Goal: Find specific page/section: Find specific page/section

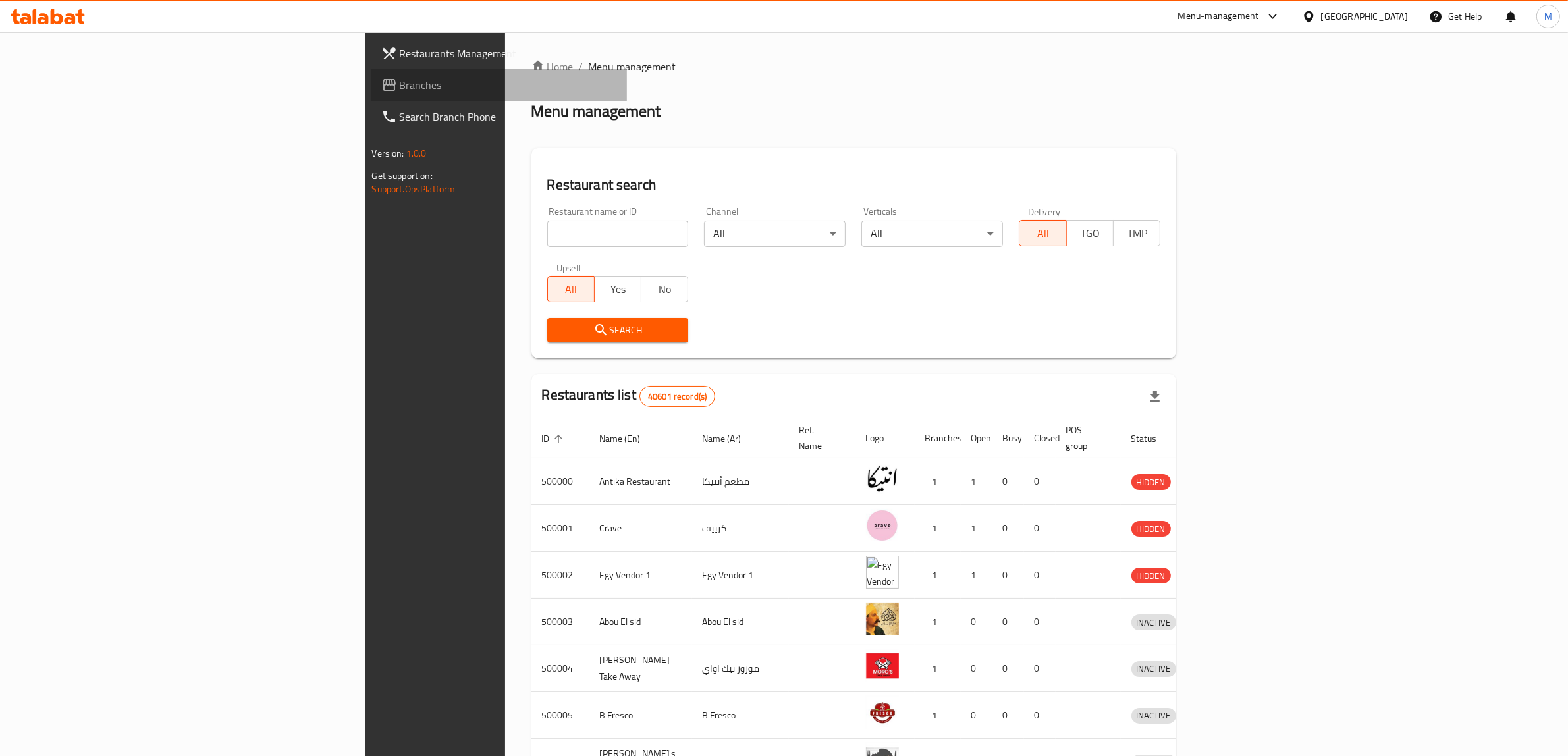
click at [399, 86] on span "Branches" at bounding box center [508, 86] width 218 height 16
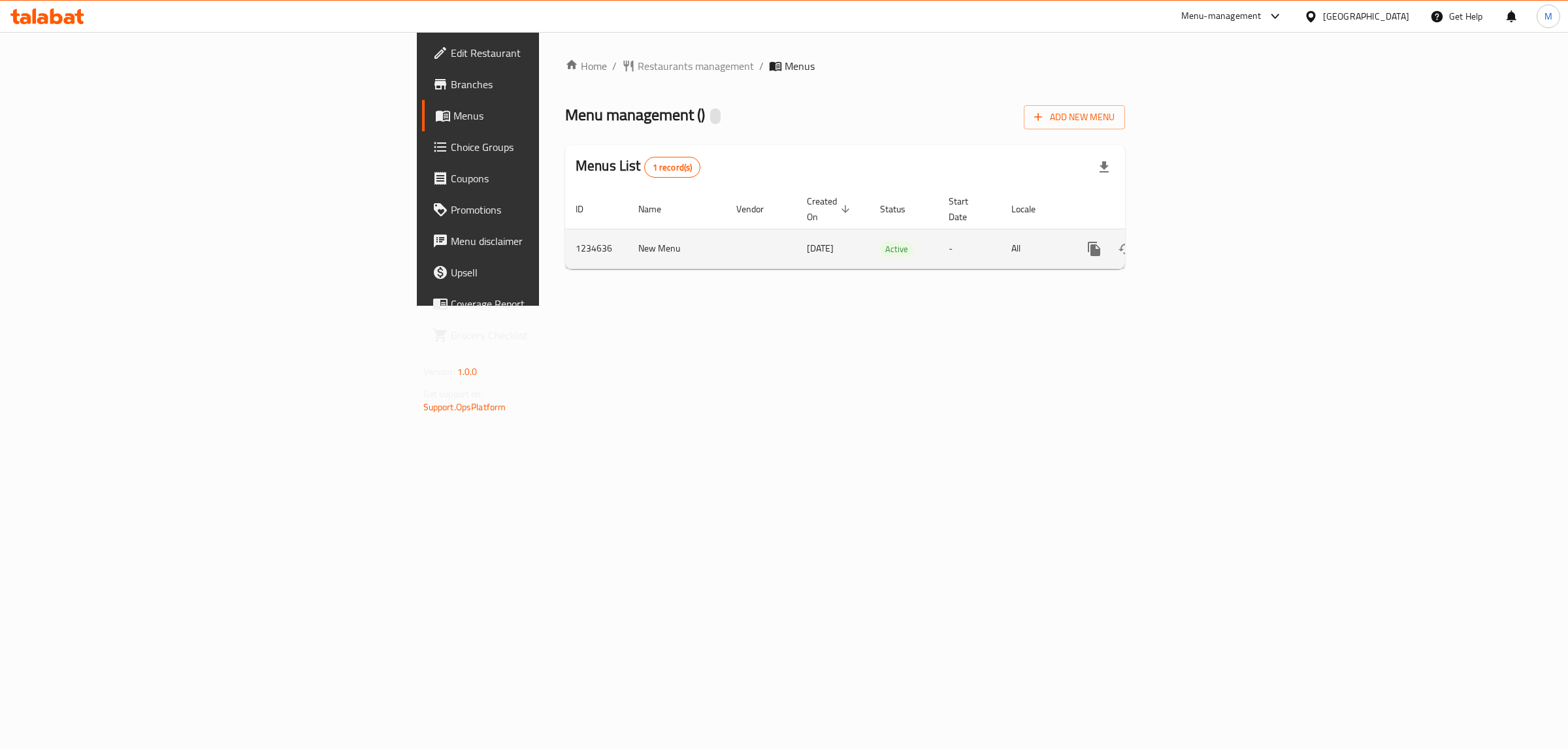
click at [1194, 243] on icon "enhanced table" at bounding box center [1188, 248] width 12 height 12
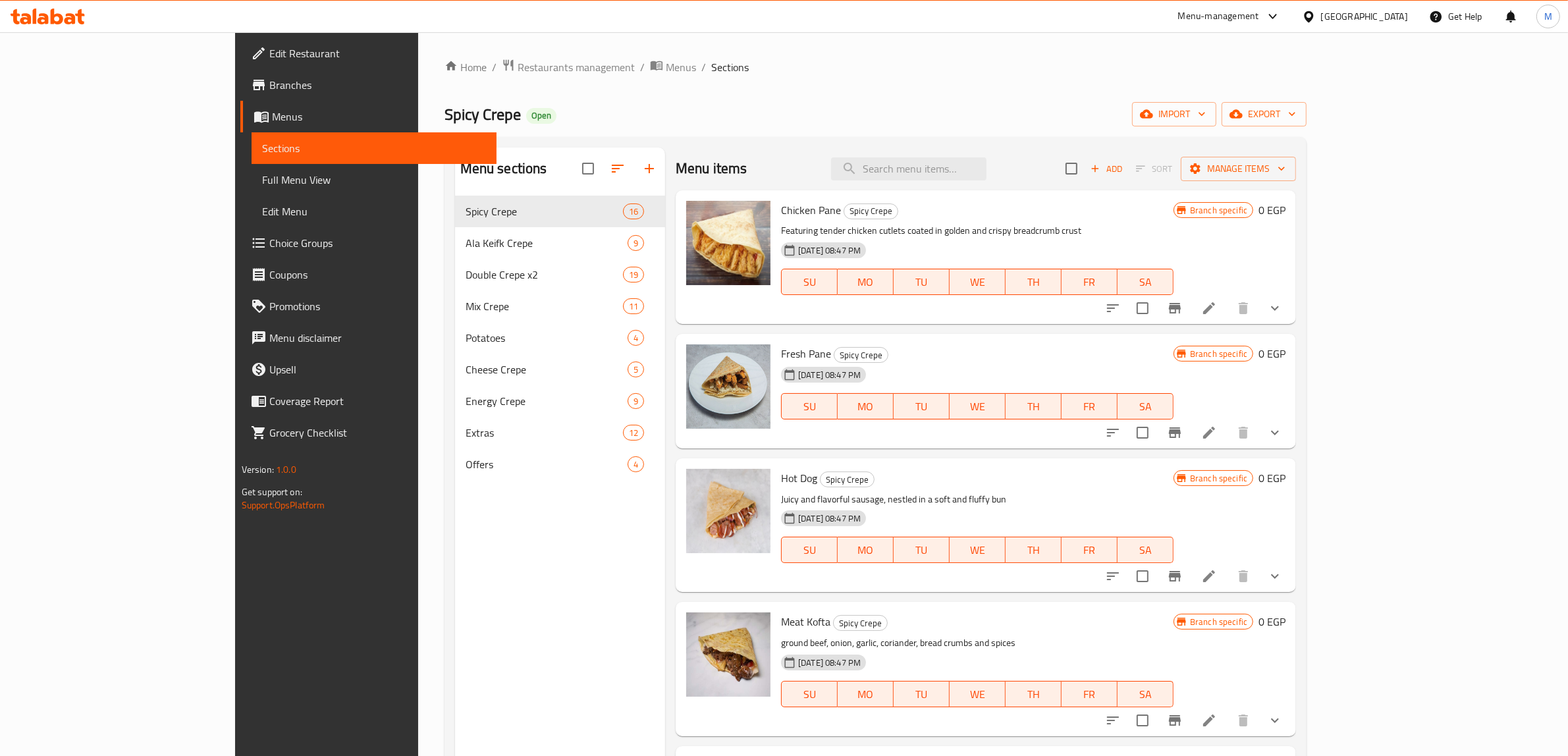
click at [444, 122] on span "Spicy Crepe" at bounding box center [482, 114] width 76 height 30
click at [444, 121] on span "Spicy Crepe" at bounding box center [482, 114] width 76 height 30
copy span "Spicy Crepe"
click at [444, 119] on span "Spicy Crepe" at bounding box center [482, 114] width 76 height 30
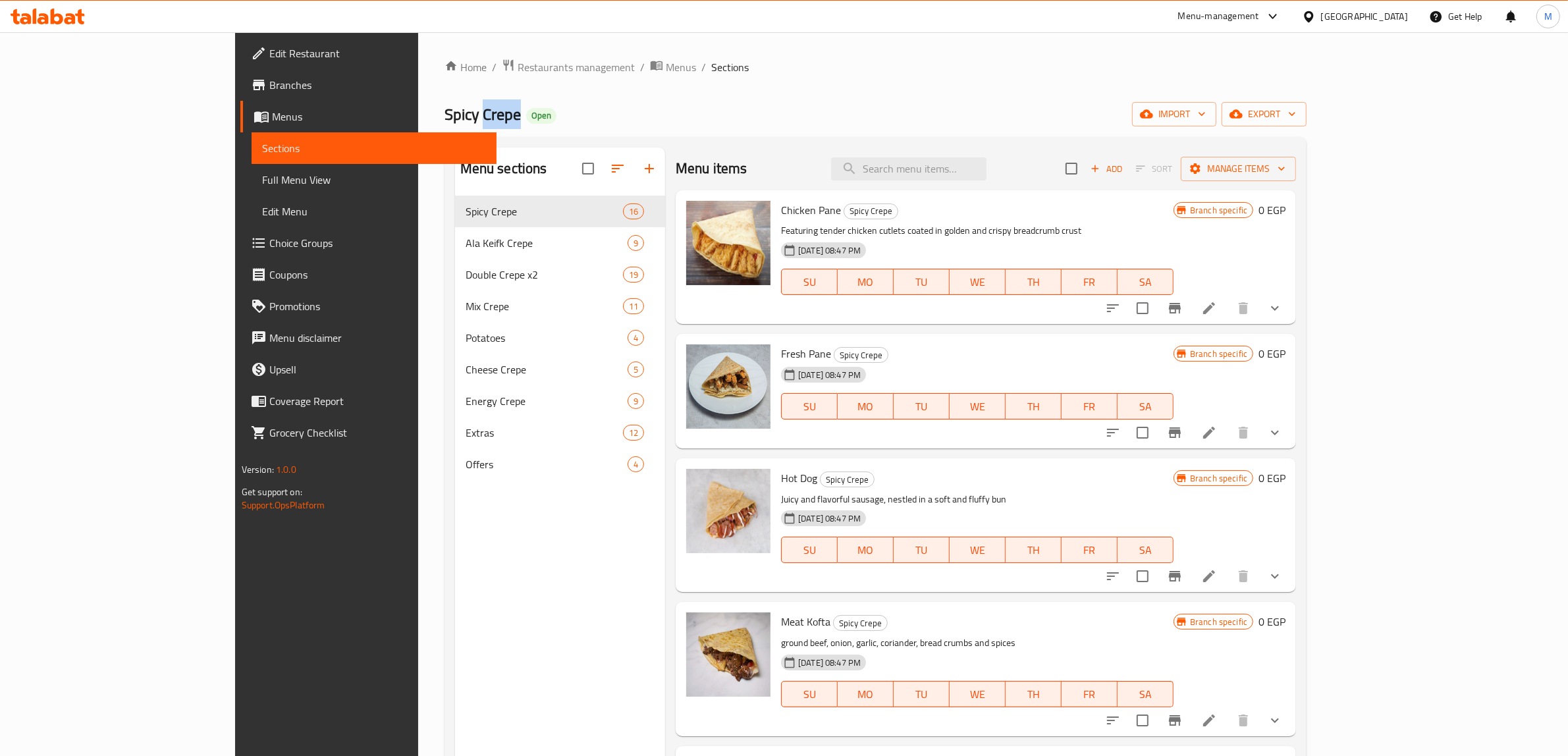
click at [444, 119] on span "Spicy Crepe" at bounding box center [482, 114] width 76 height 30
click at [63, 15] on icon at bounding box center [48, 17] width 75 height 16
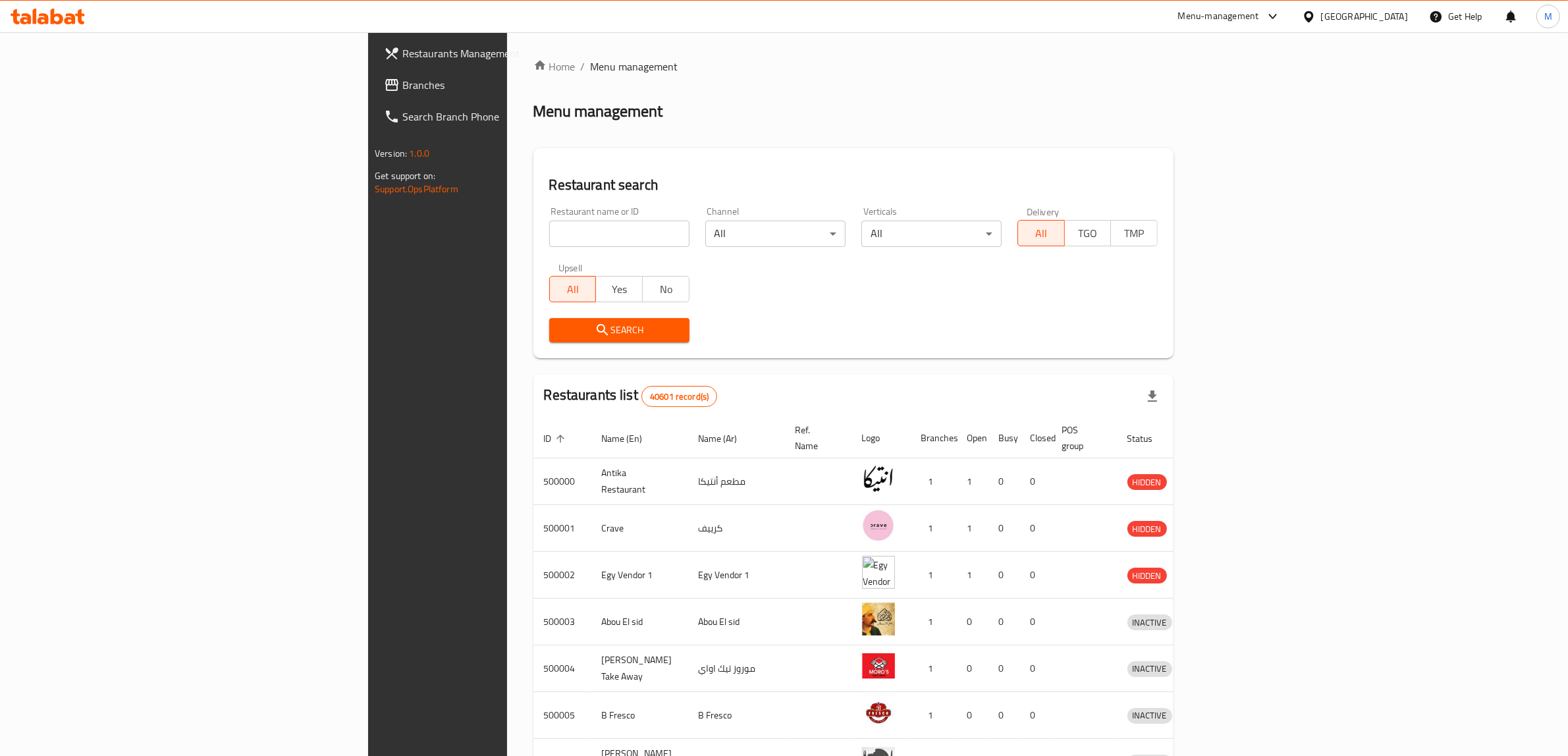
click at [549, 228] on input "search" at bounding box center [619, 233] width 140 height 26
paste input "678407"
type input "678407"
click at [595, 328] on icon "submit" at bounding box center [603, 330] width 16 height 16
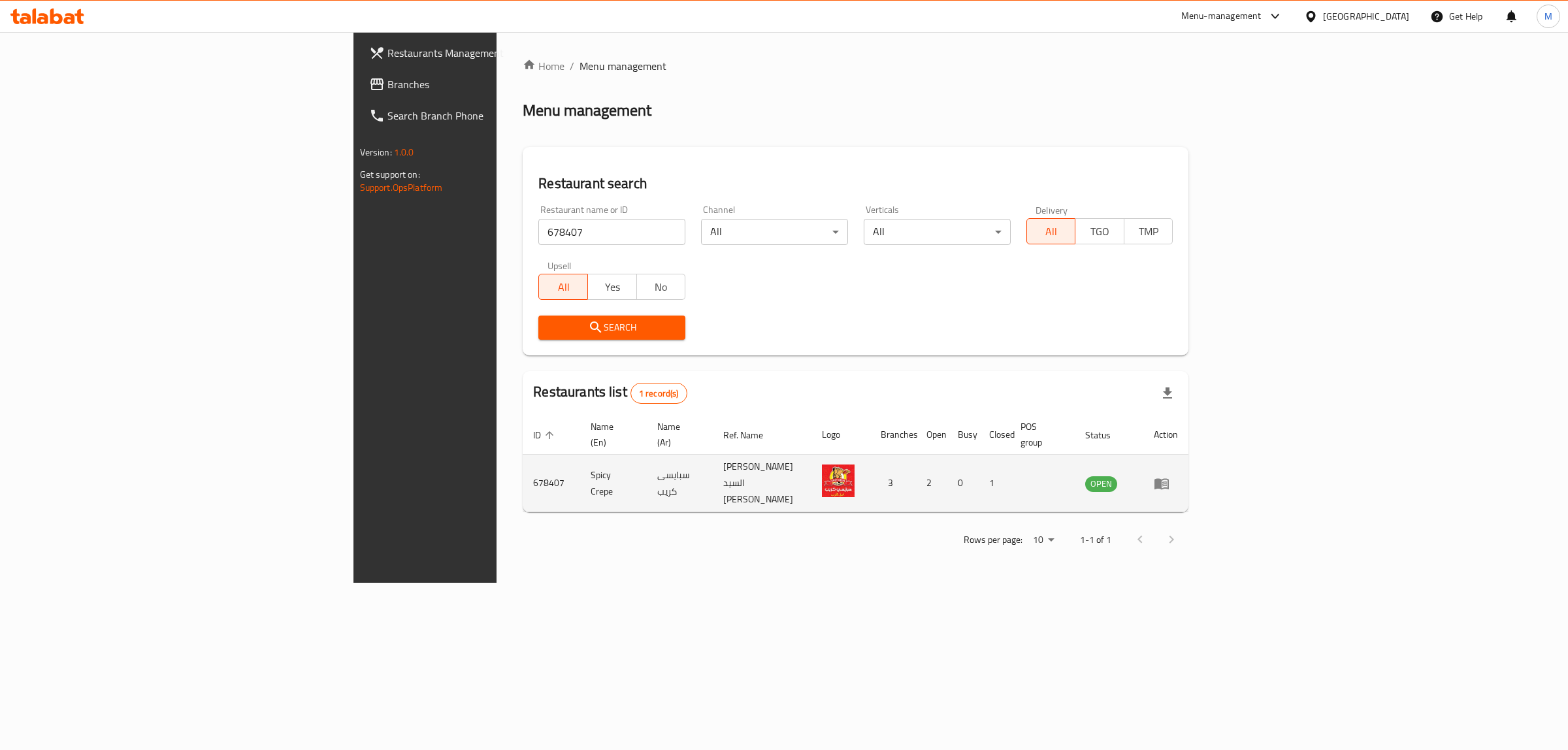
click at [580, 468] on td "Spicy Crepe" at bounding box center [613, 483] width 67 height 57
copy td "Spicy Crepe"
click at [523, 468] on td "678407" at bounding box center [552, 483] width 57 height 57
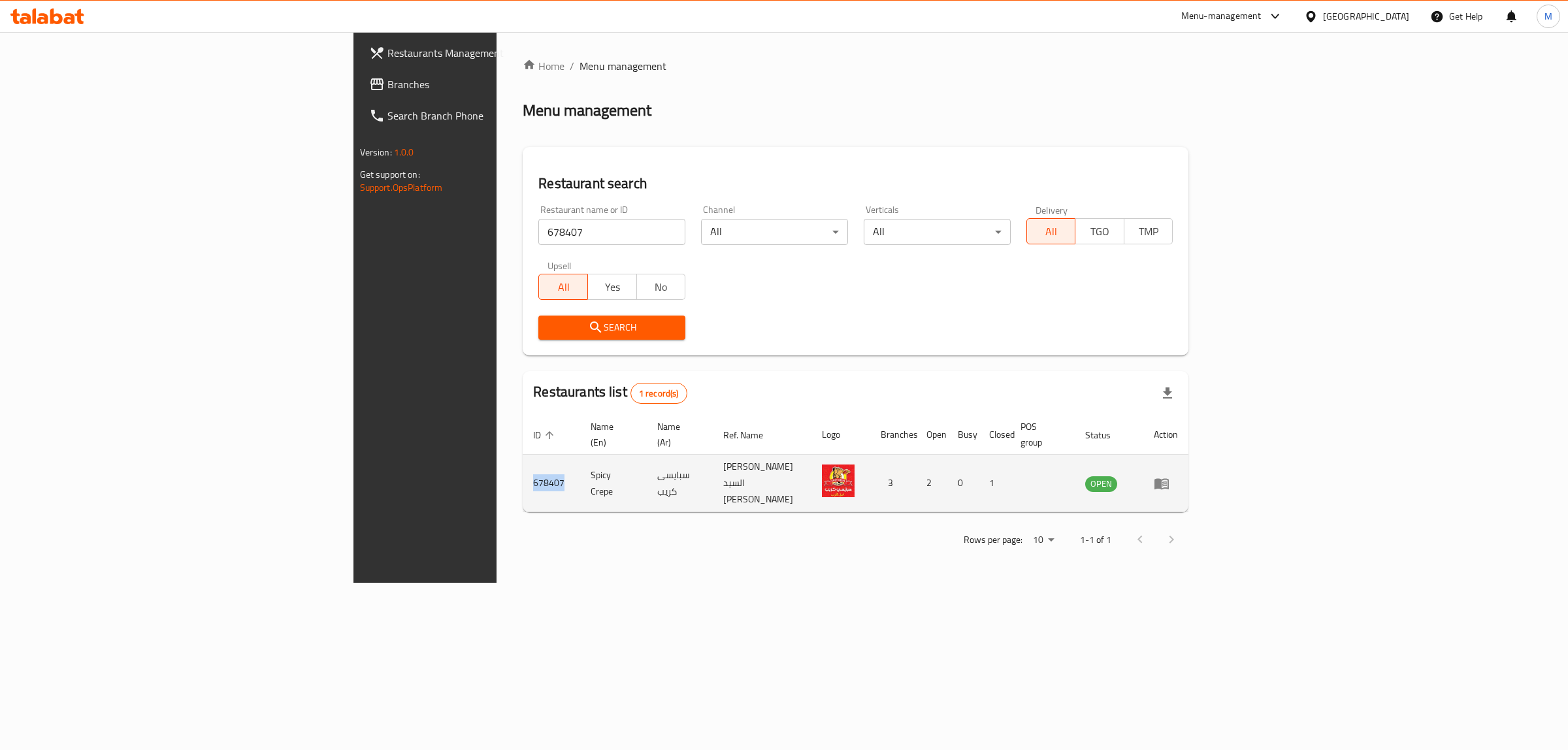
click at [523, 468] on td "678407" at bounding box center [552, 483] width 57 height 57
copy td "678407"
